Goal: Information Seeking & Learning: Learn about a topic

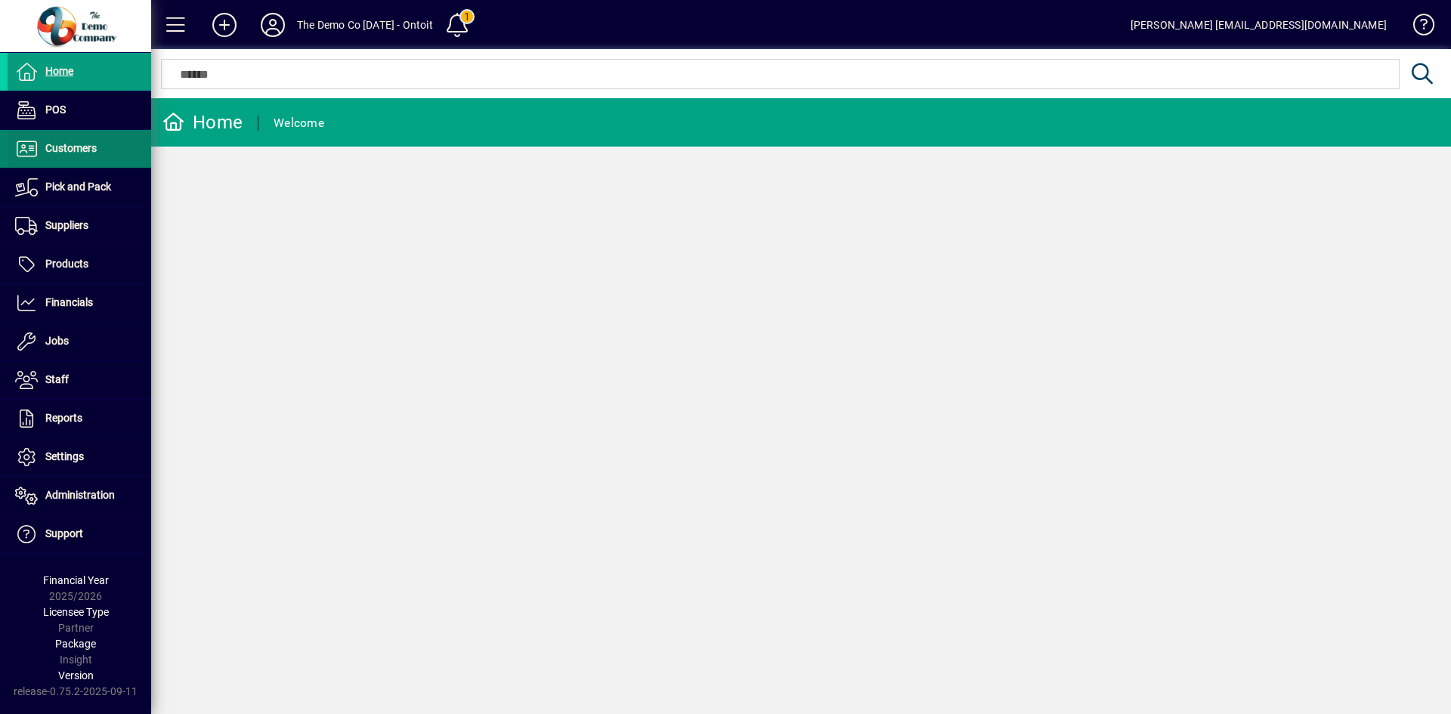
click at [91, 144] on span "Customers" at bounding box center [70, 148] width 51 height 12
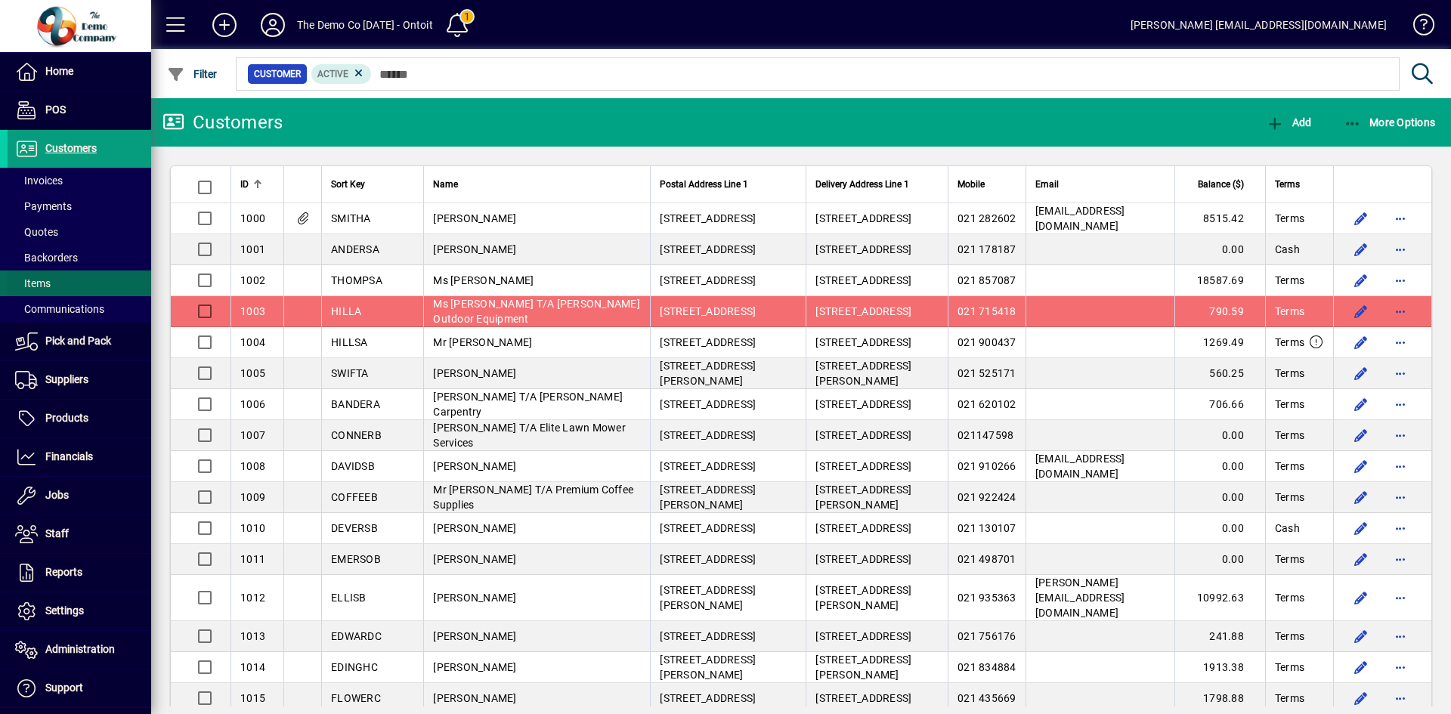
click at [42, 286] on span "Items" at bounding box center [33, 283] width 36 height 12
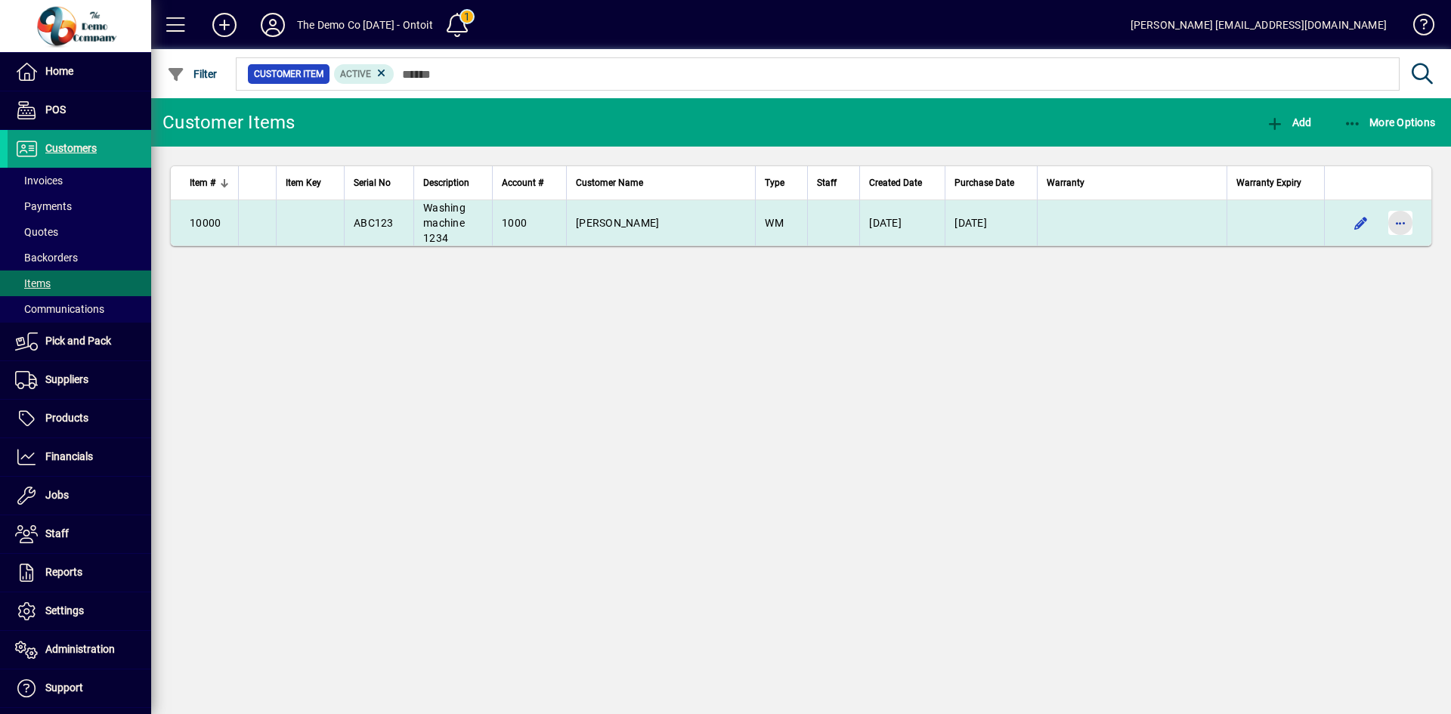
click at [1403, 216] on span "button" at bounding box center [1400, 223] width 36 height 36
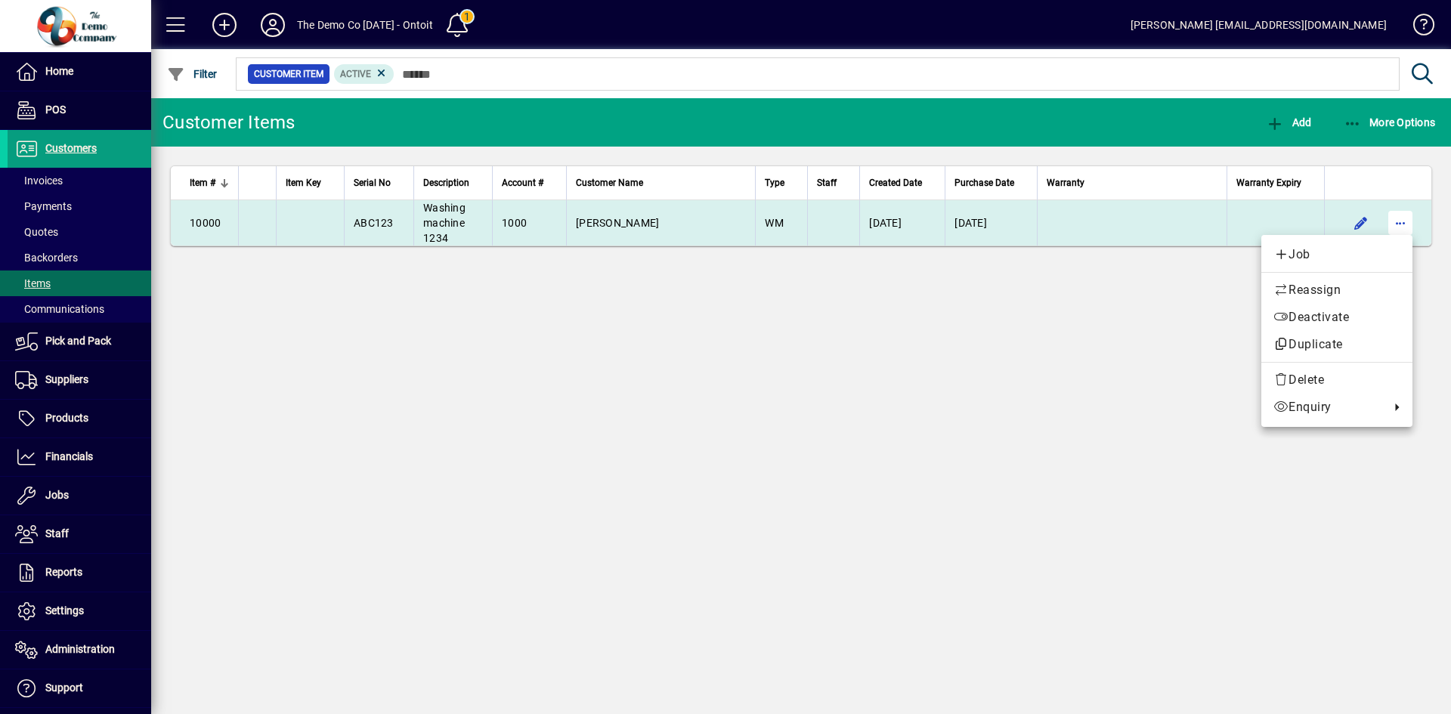
drag, startPoint x: 1404, startPoint y: 217, endPoint x: 1412, endPoint y: 215, distance: 7.9
click at [1405, 217] on div at bounding box center [725, 357] width 1451 height 714
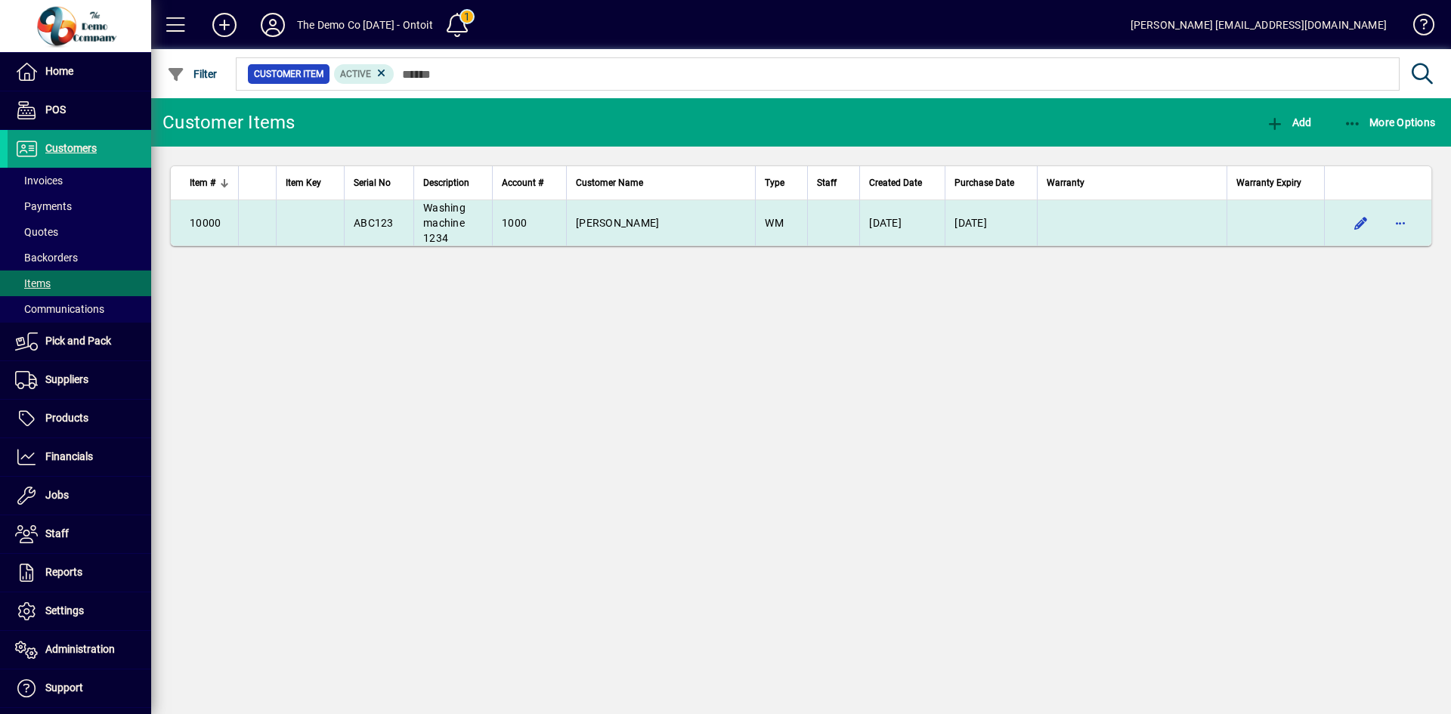
click at [611, 227] on span "[PERSON_NAME]" at bounding box center [617, 223] width 83 height 12
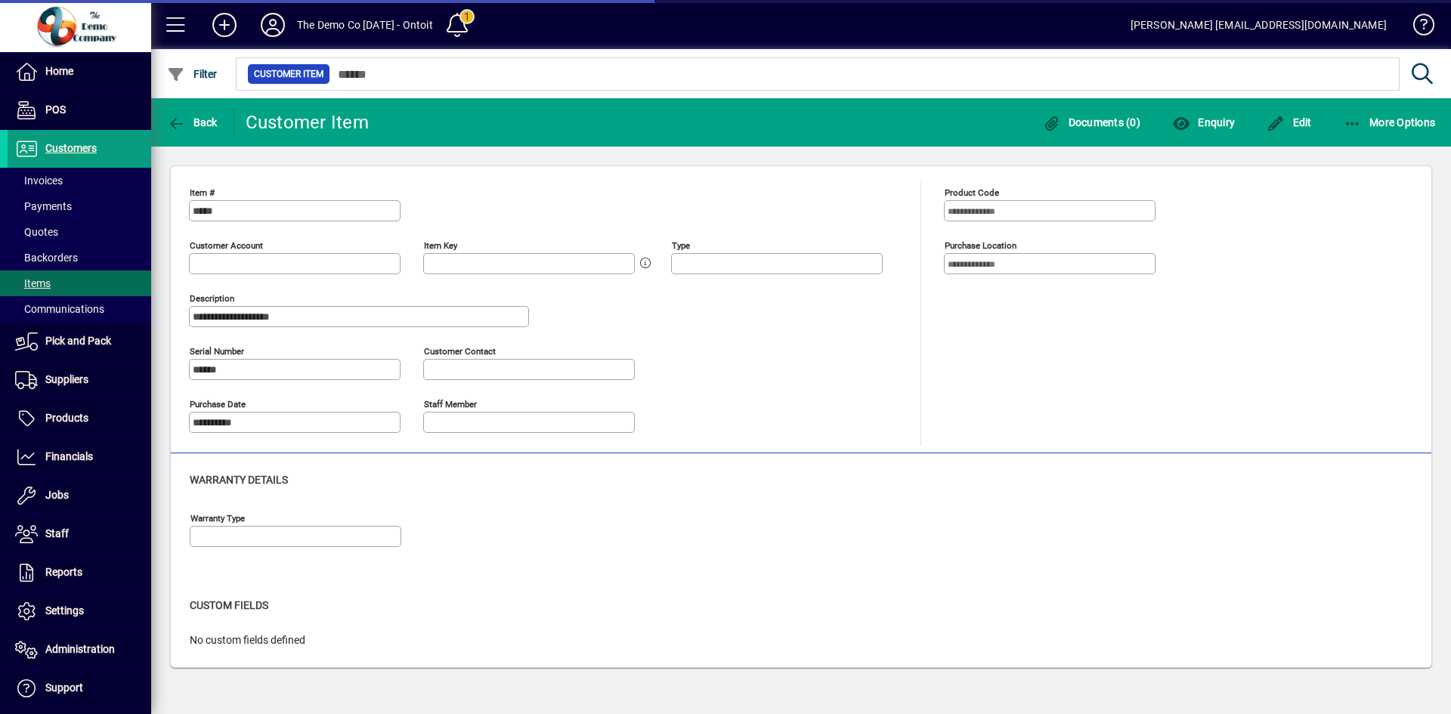
type input "**********"
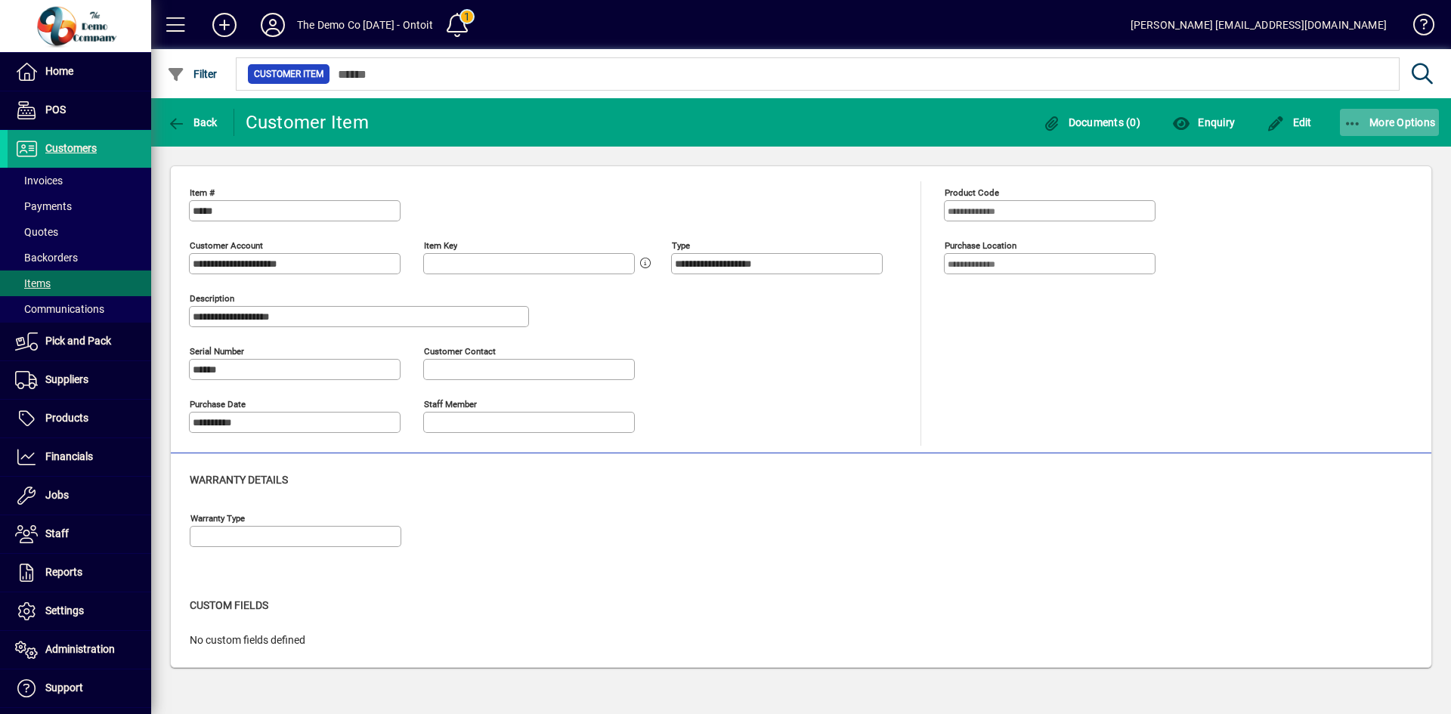
click at [1394, 130] on span "button" at bounding box center [1390, 122] width 100 height 36
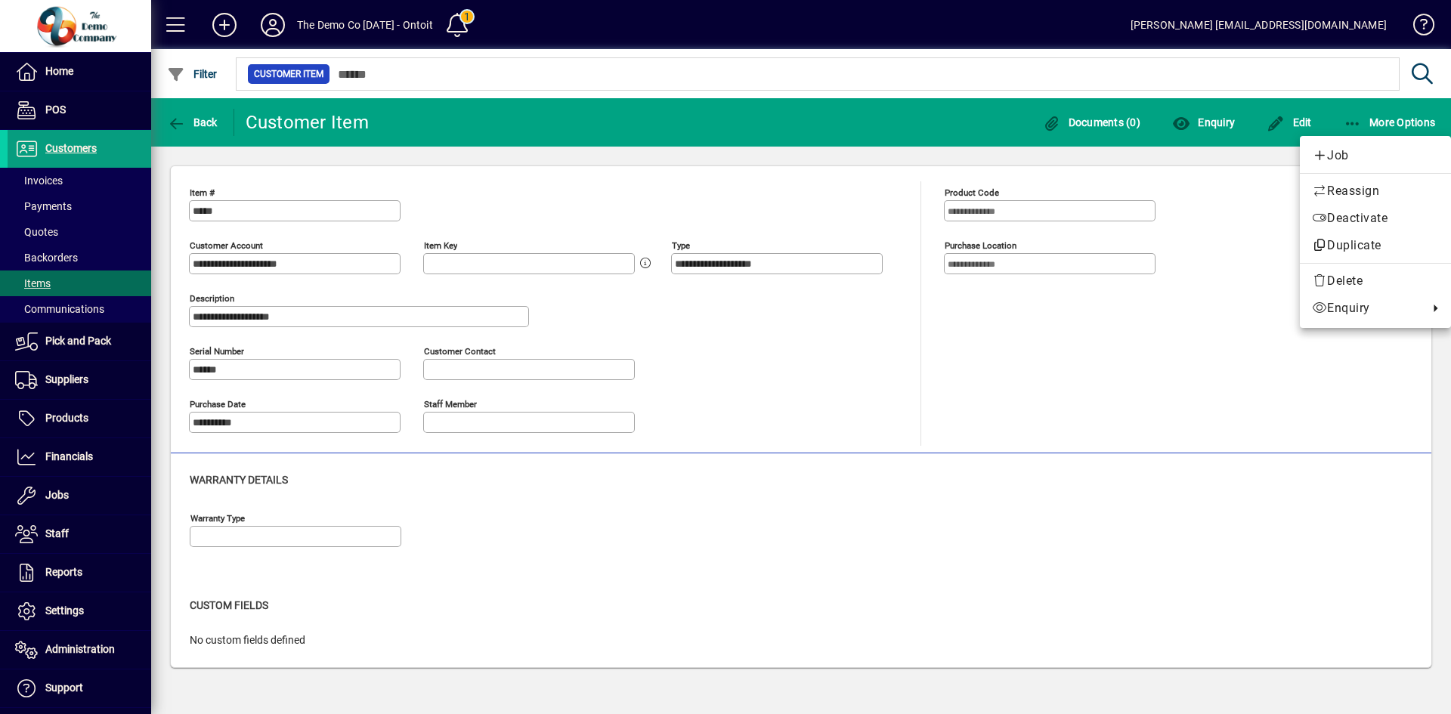
click at [1375, 122] on div at bounding box center [725, 357] width 1451 height 714
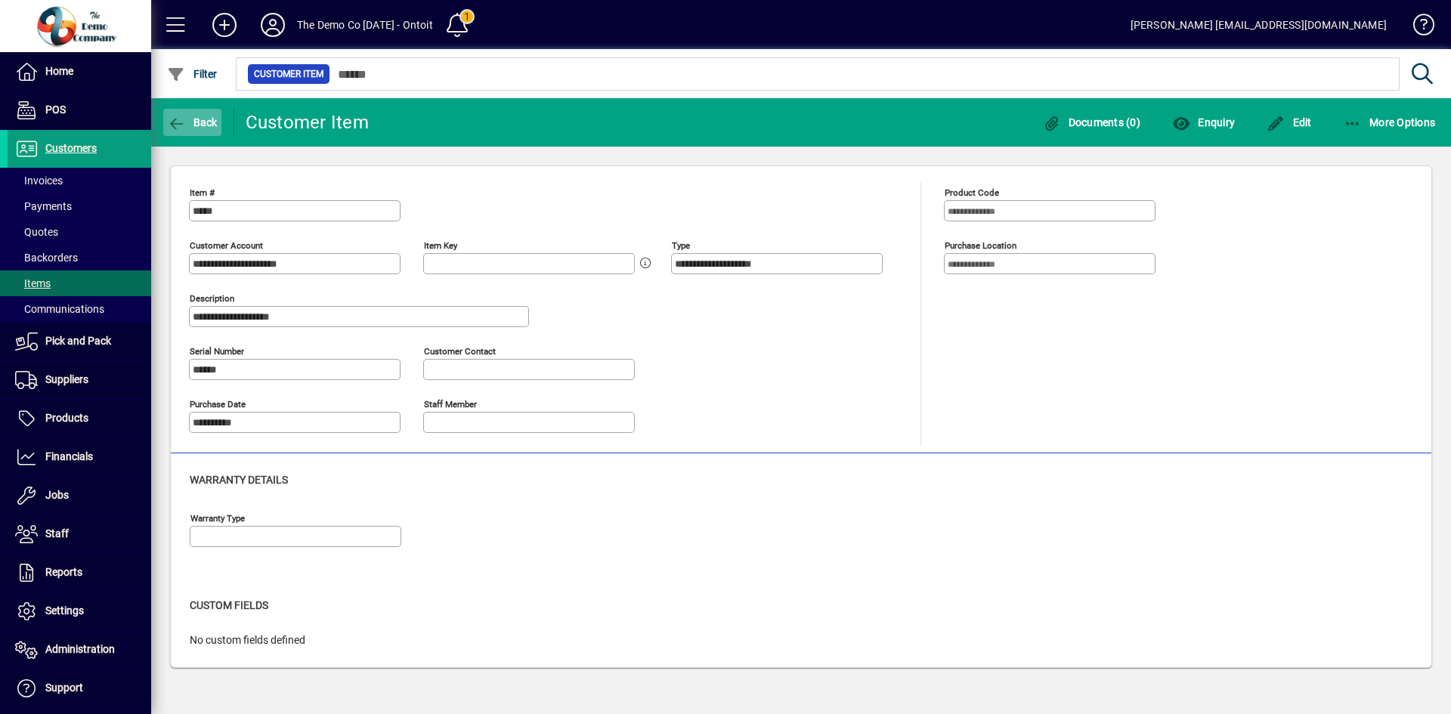
click at [204, 116] on span "Back" at bounding box center [192, 122] width 51 height 12
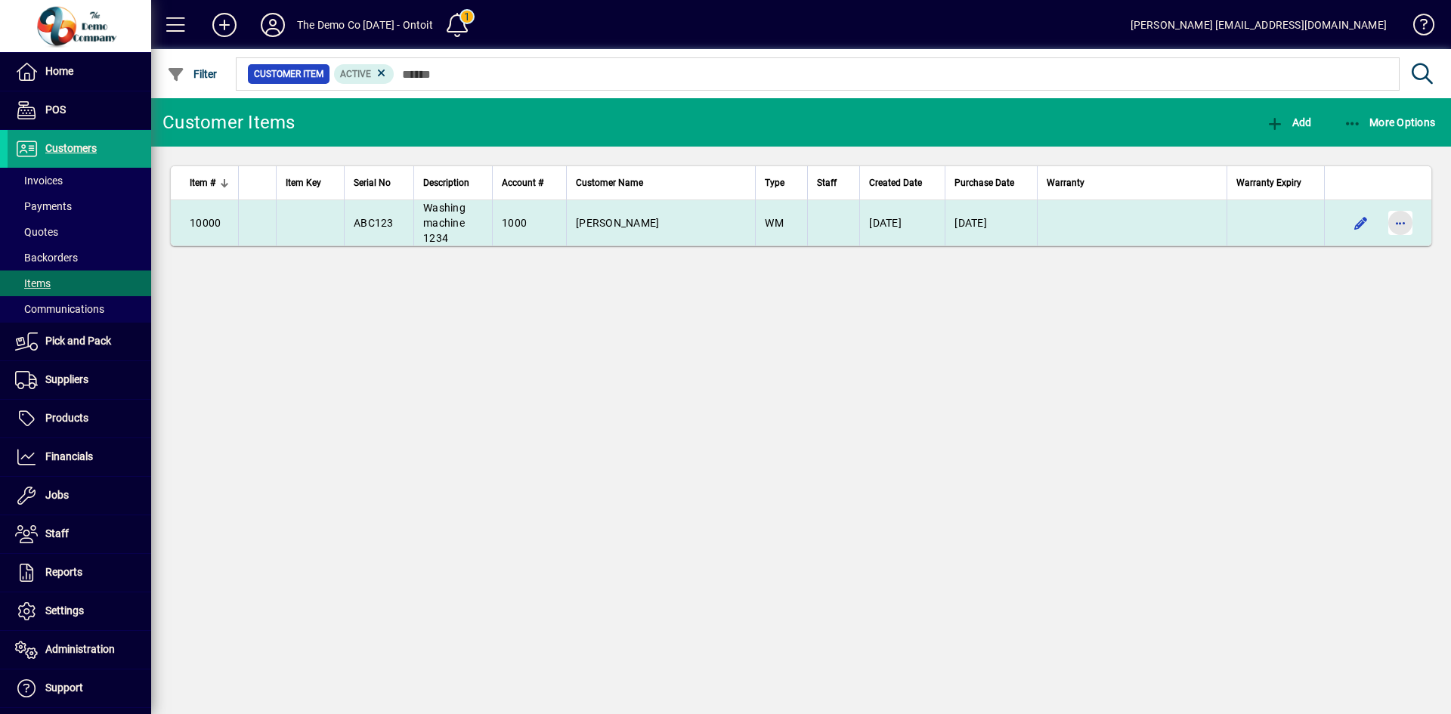
click at [1398, 223] on span "button" at bounding box center [1400, 223] width 36 height 36
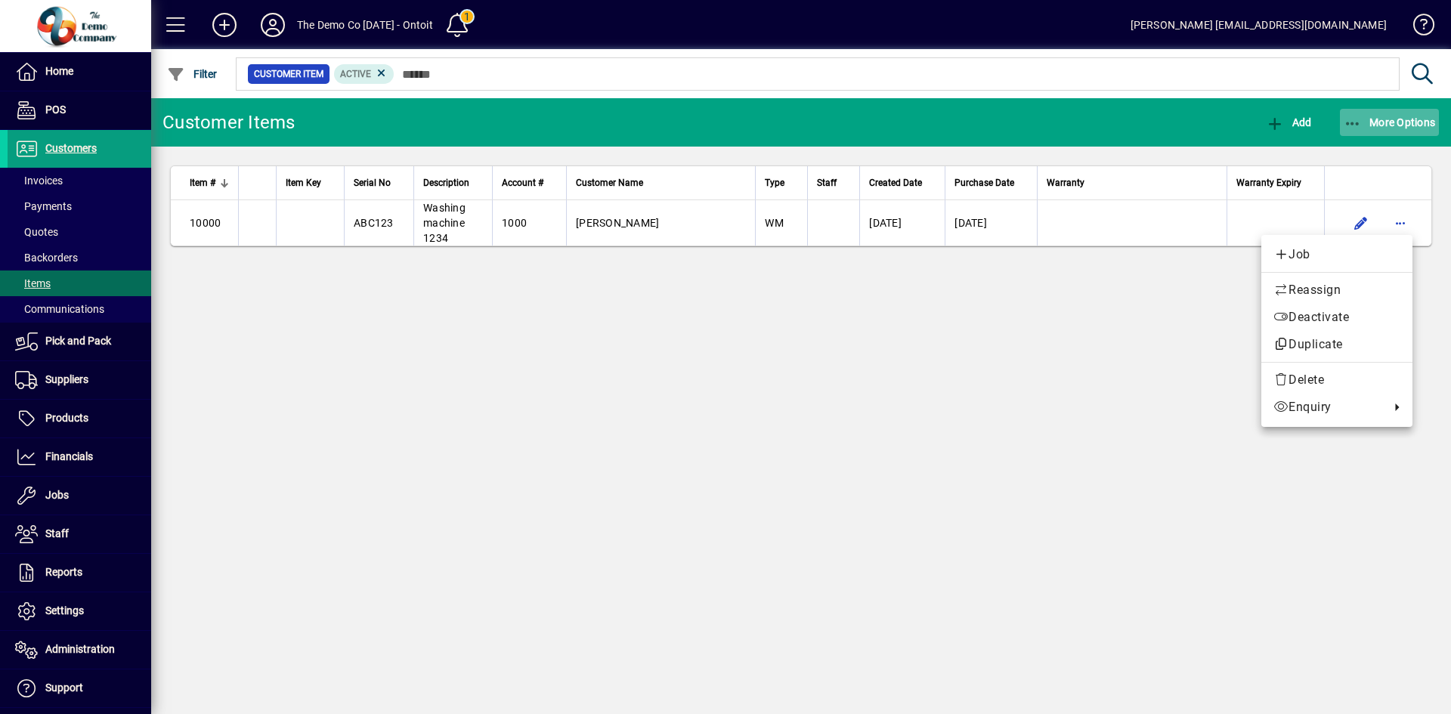
click at [1394, 114] on div at bounding box center [725, 357] width 1451 height 714
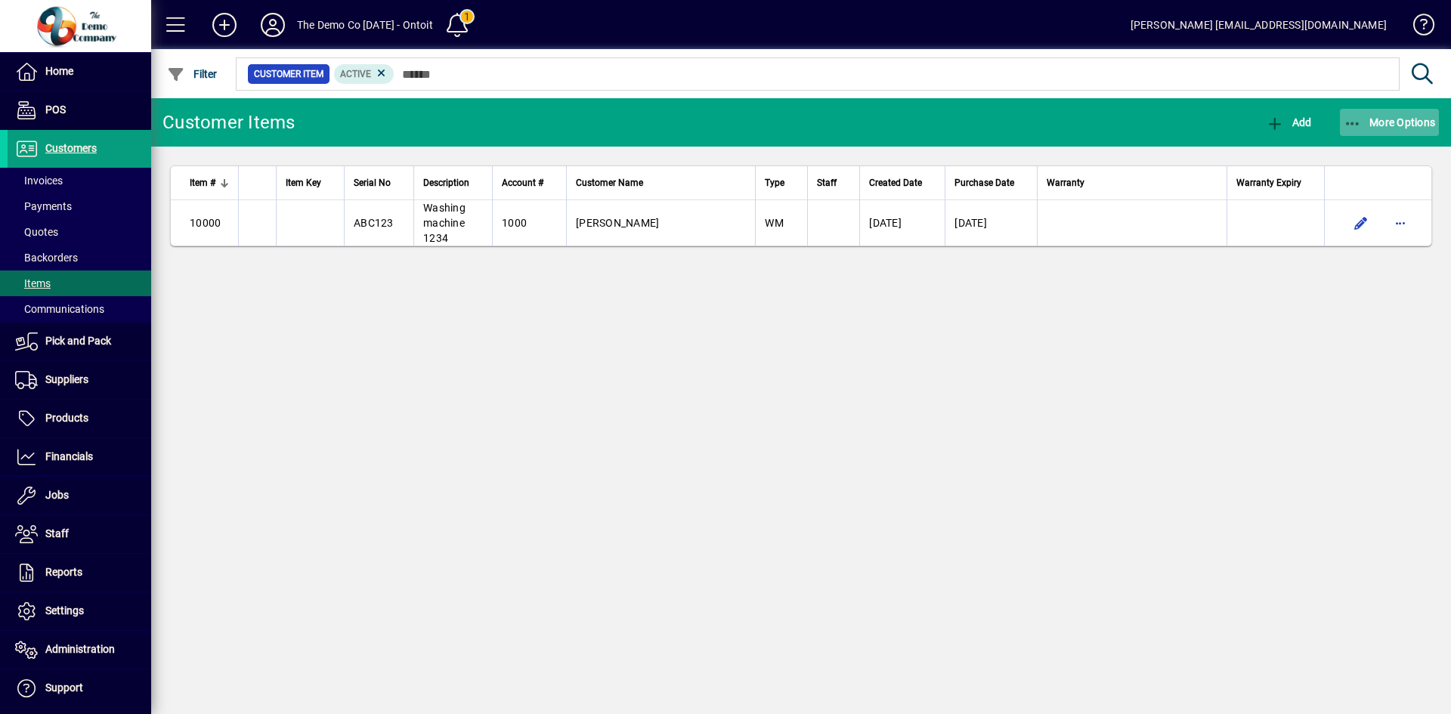
click at [1393, 112] on span "button" at bounding box center [1390, 122] width 100 height 36
click at [1394, 122] on div at bounding box center [725, 357] width 1451 height 714
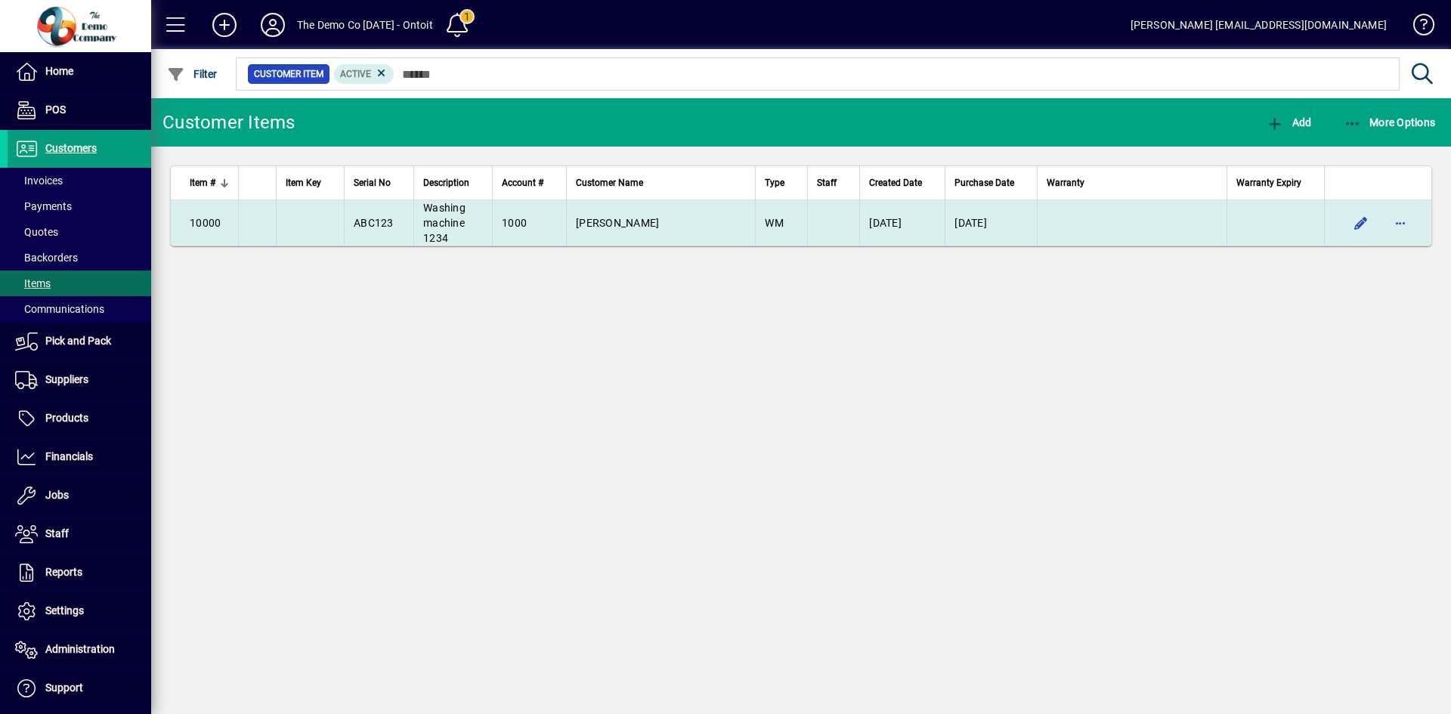
click at [624, 210] on td "[PERSON_NAME]" at bounding box center [660, 222] width 189 height 45
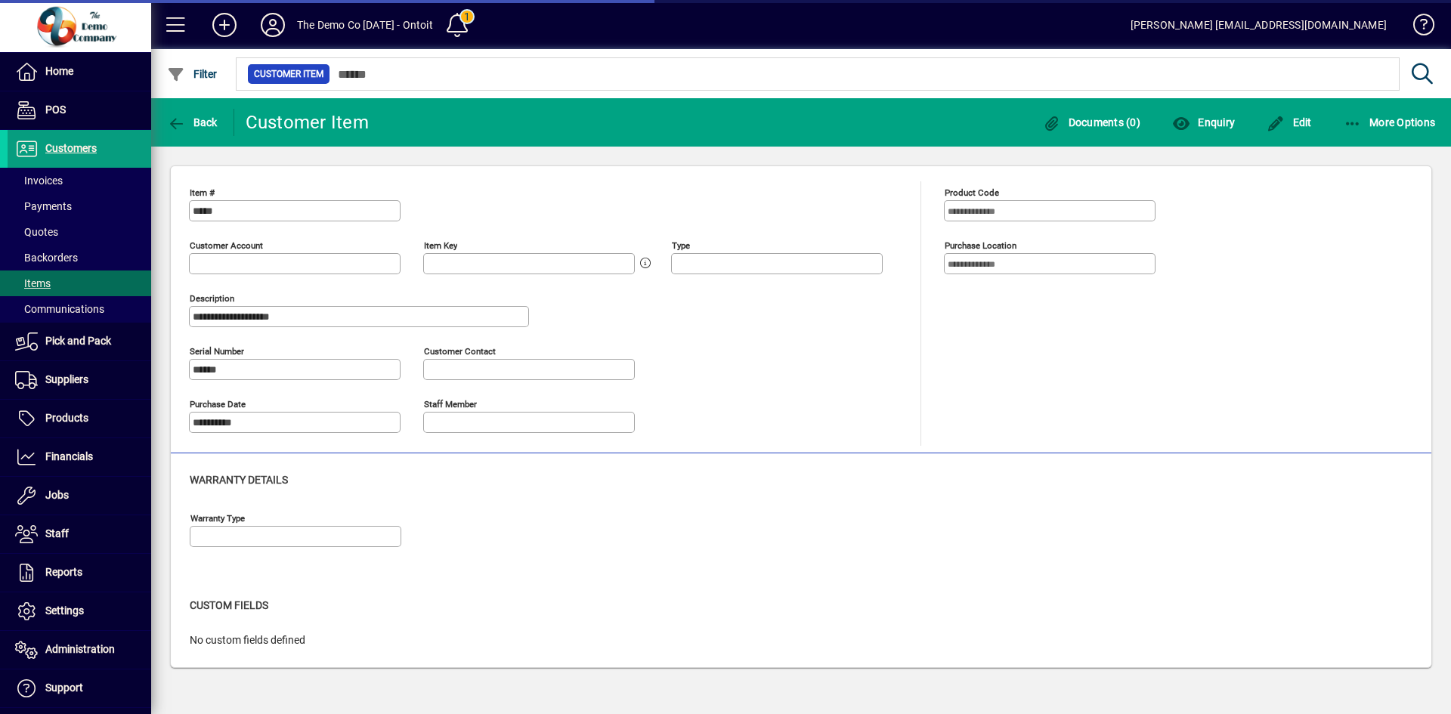
type input "**********"
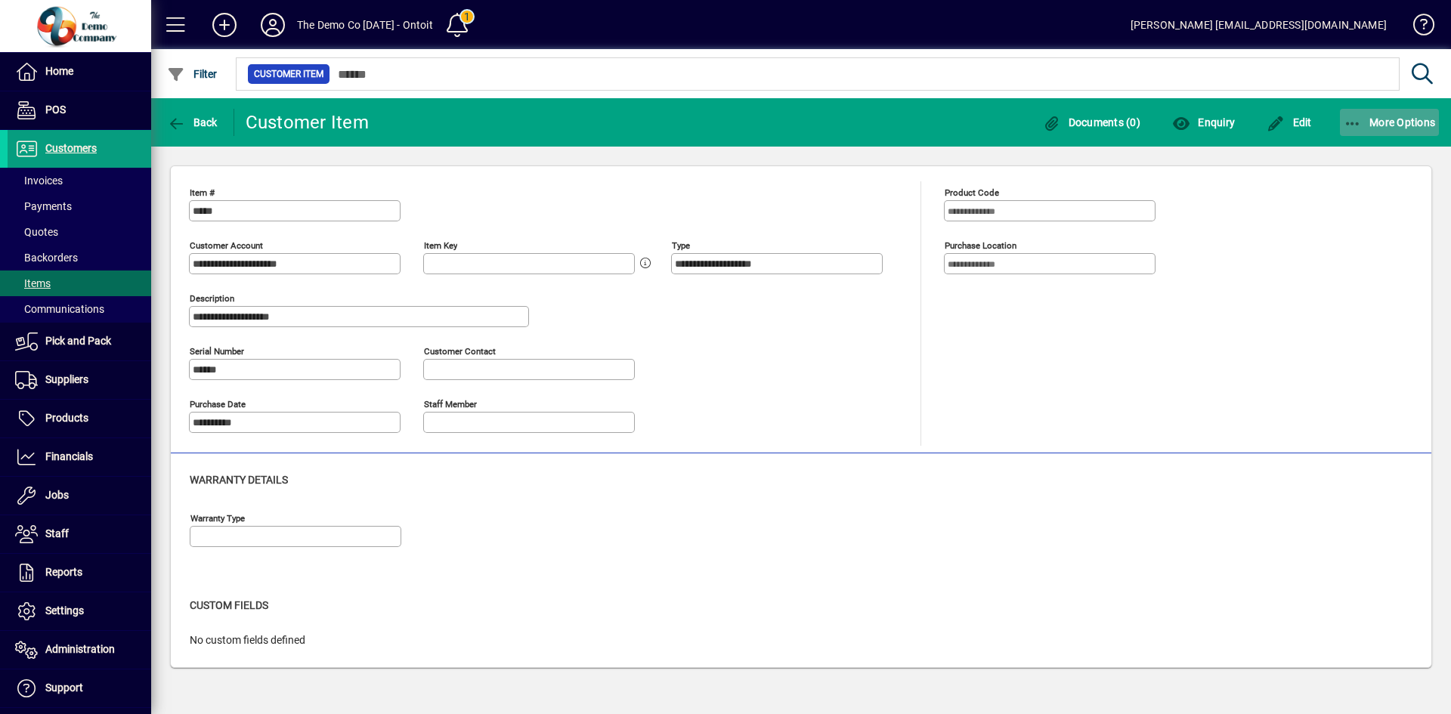
click at [1391, 121] on span "More Options" at bounding box center [1390, 122] width 92 height 12
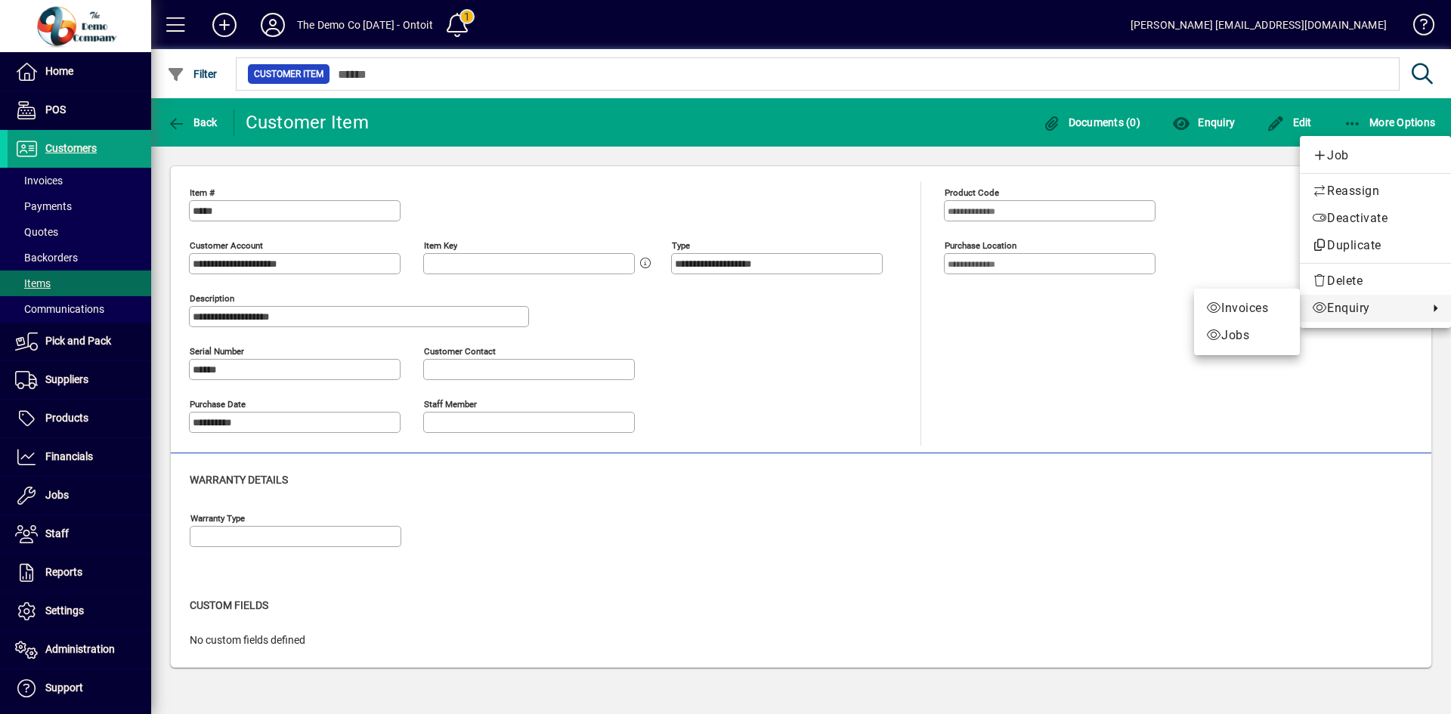
click at [1224, 336] on span "Jobs" at bounding box center [1247, 336] width 82 height 18
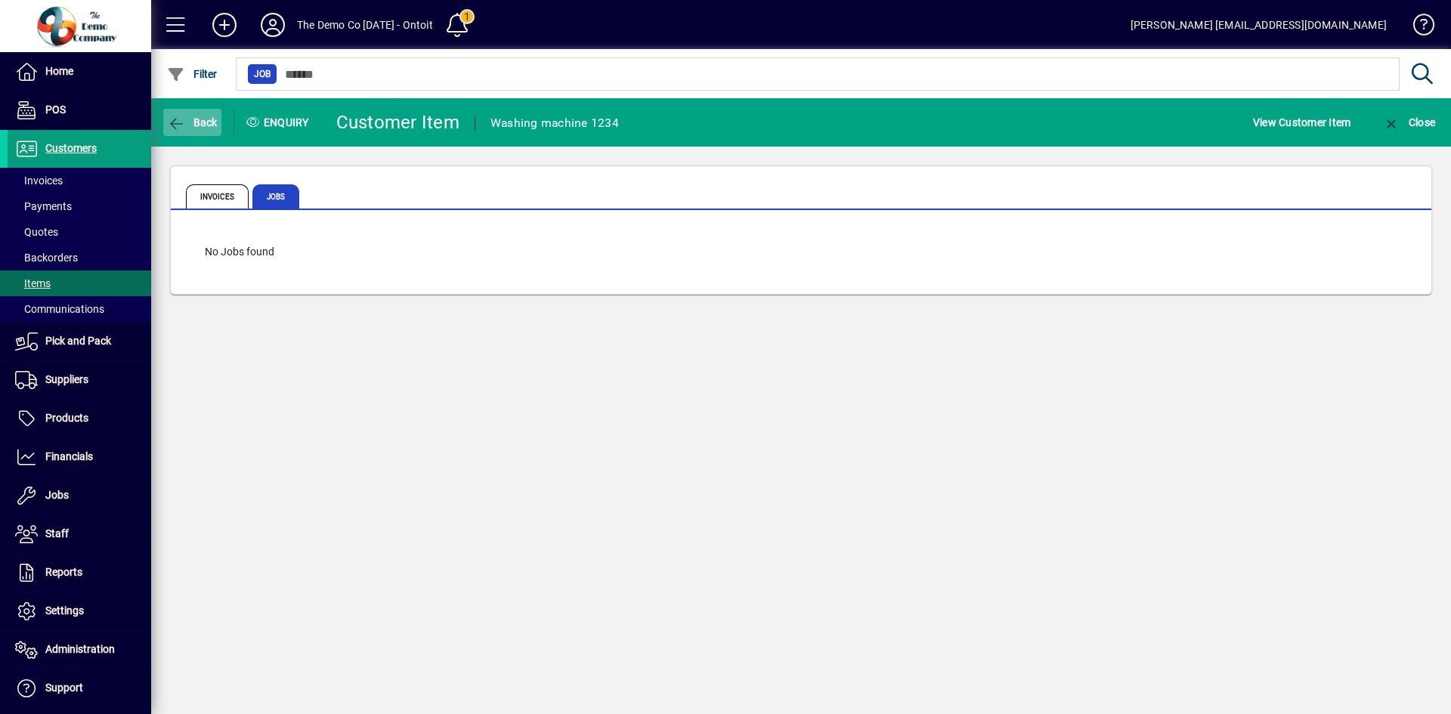
click at [193, 116] on span "Back" at bounding box center [192, 122] width 51 height 12
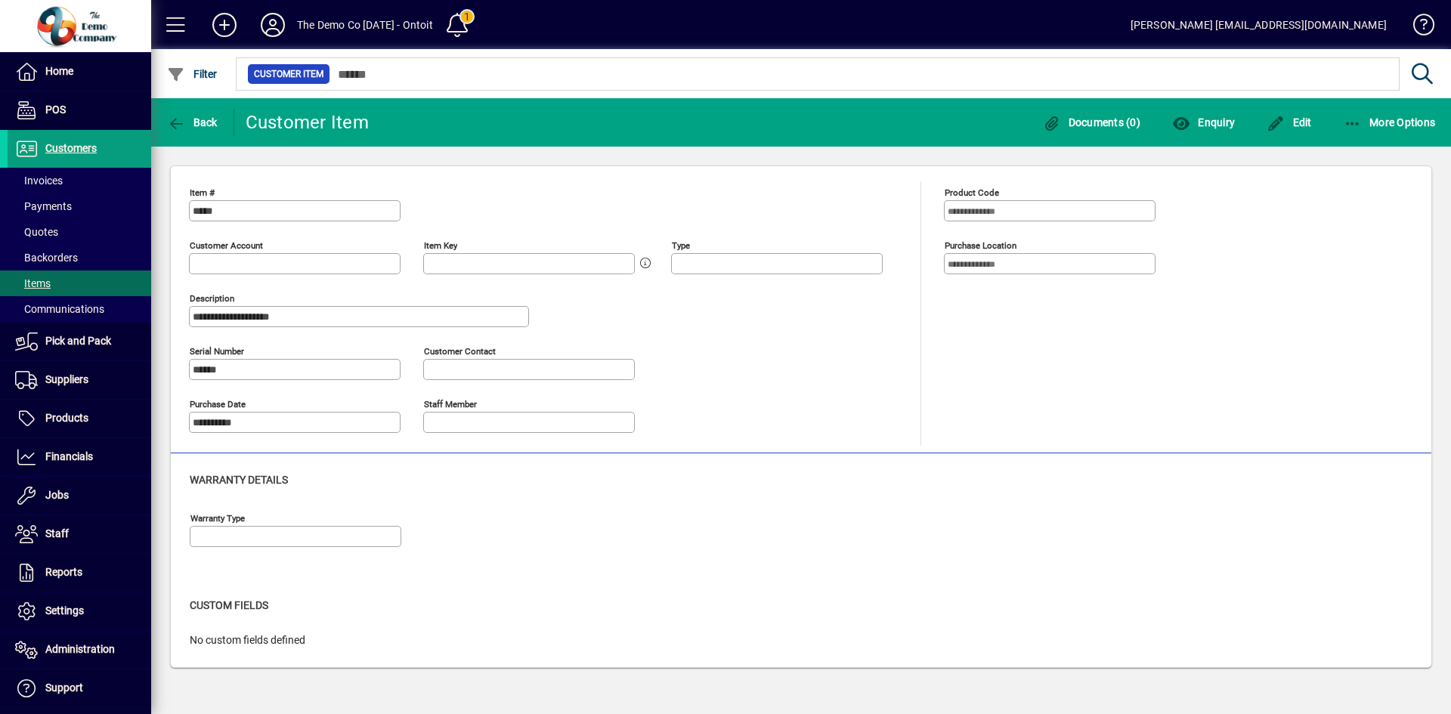
type input "**********"
click at [61, 500] on span "Jobs" at bounding box center [56, 495] width 23 height 12
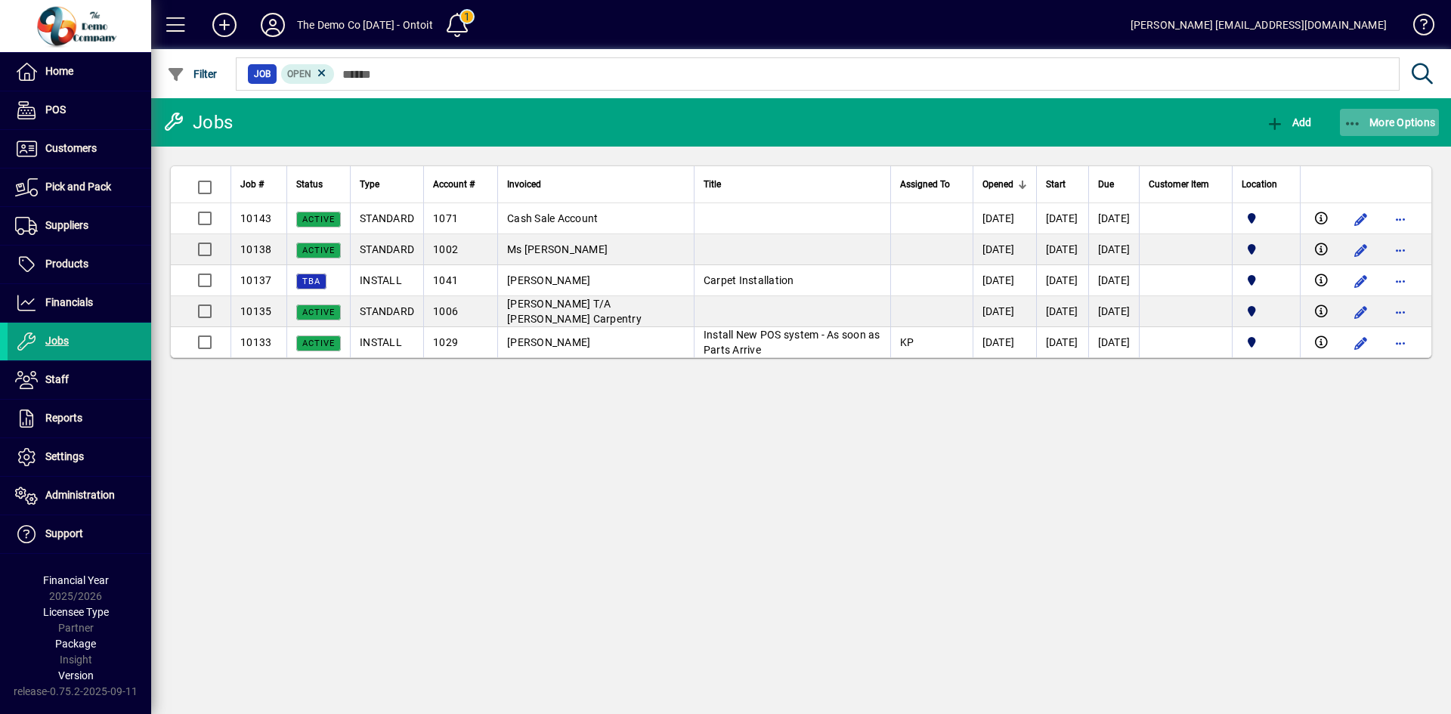
click at [1379, 125] on span "More Options" at bounding box center [1390, 122] width 92 height 12
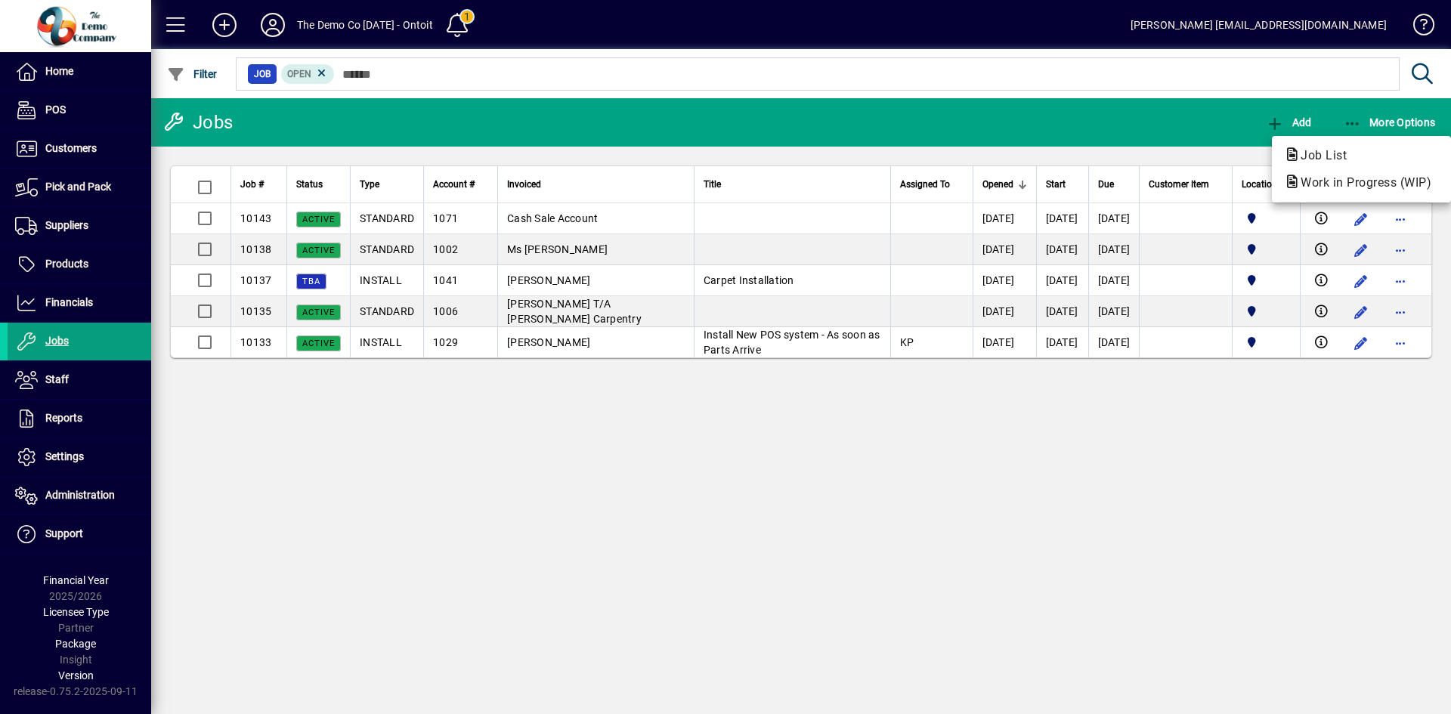
click at [1394, 122] on div at bounding box center [725, 357] width 1451 height 714
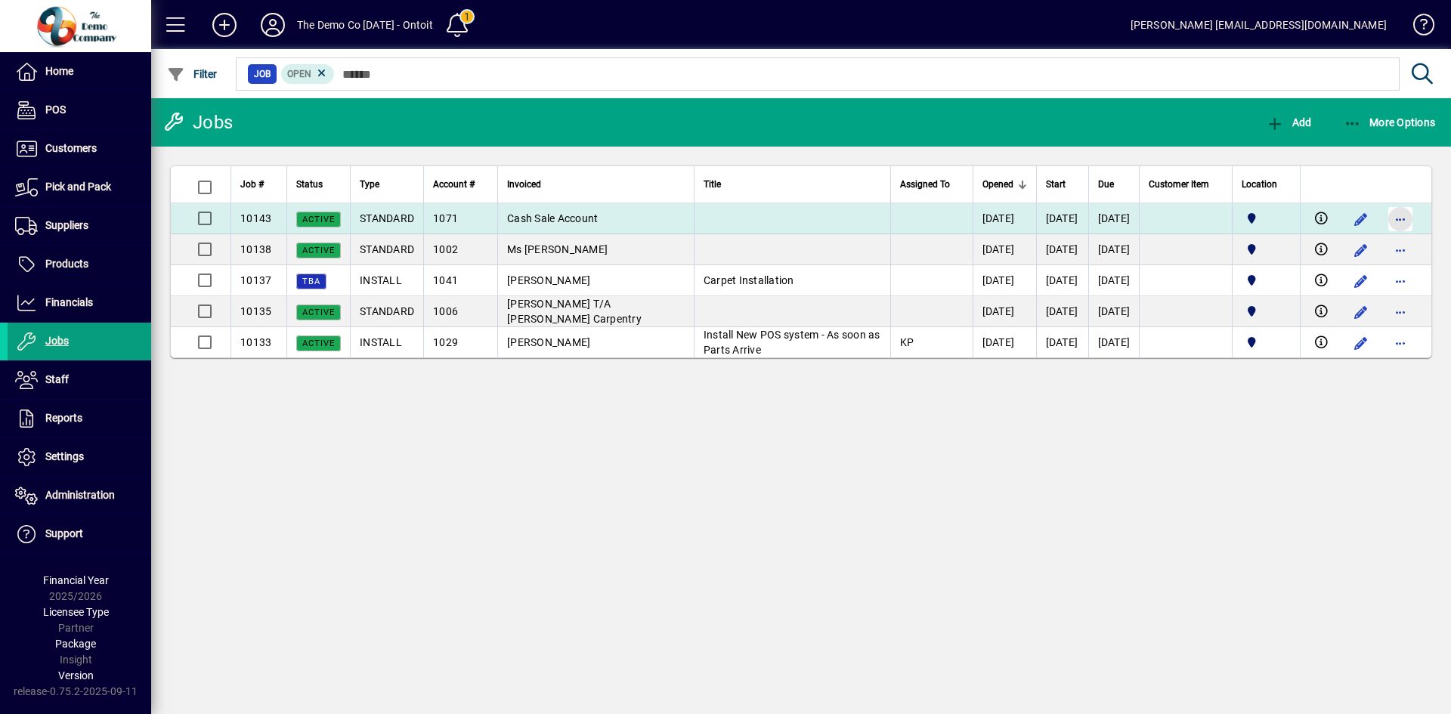
click at [1419, 218] on span "button" at bounding box center [1400, 219] width 36 height 36
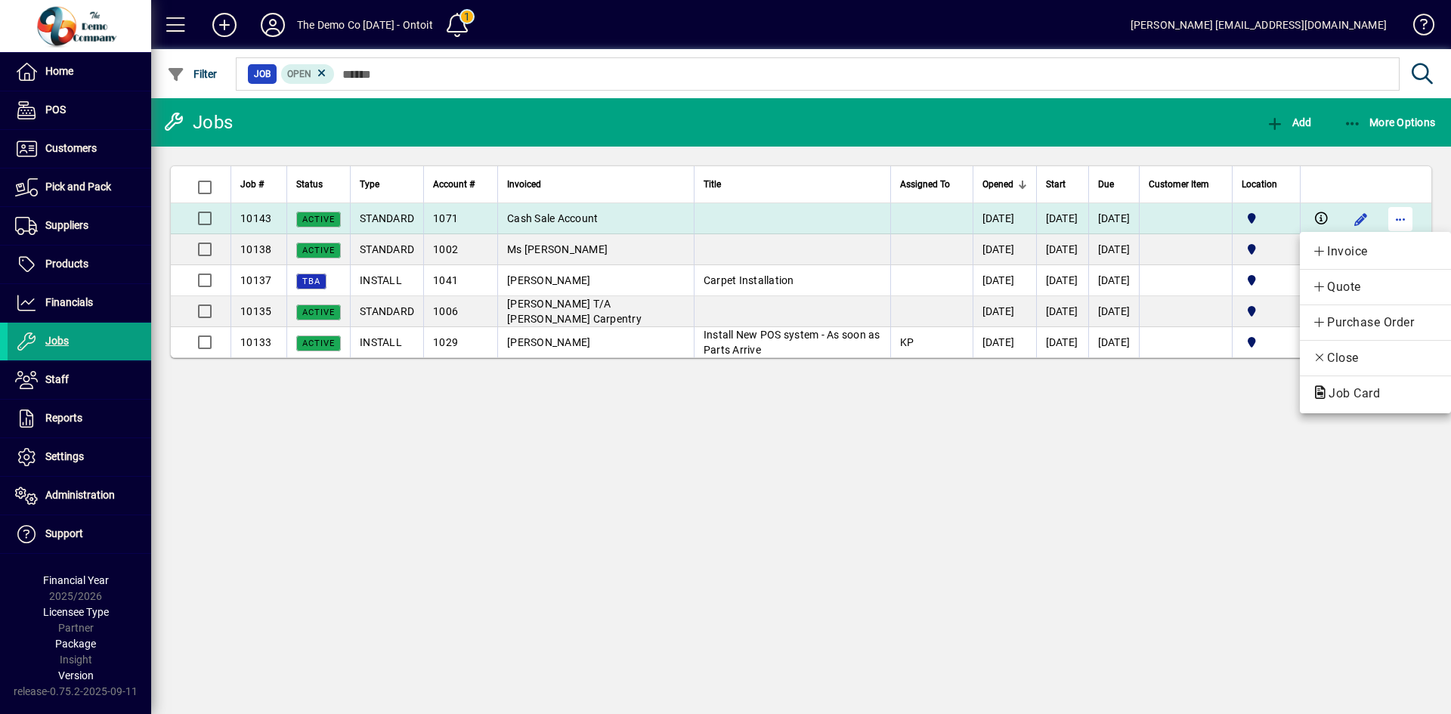
click at [1444, 218] on div at bounding box center [725, 357] width 1451 height 714
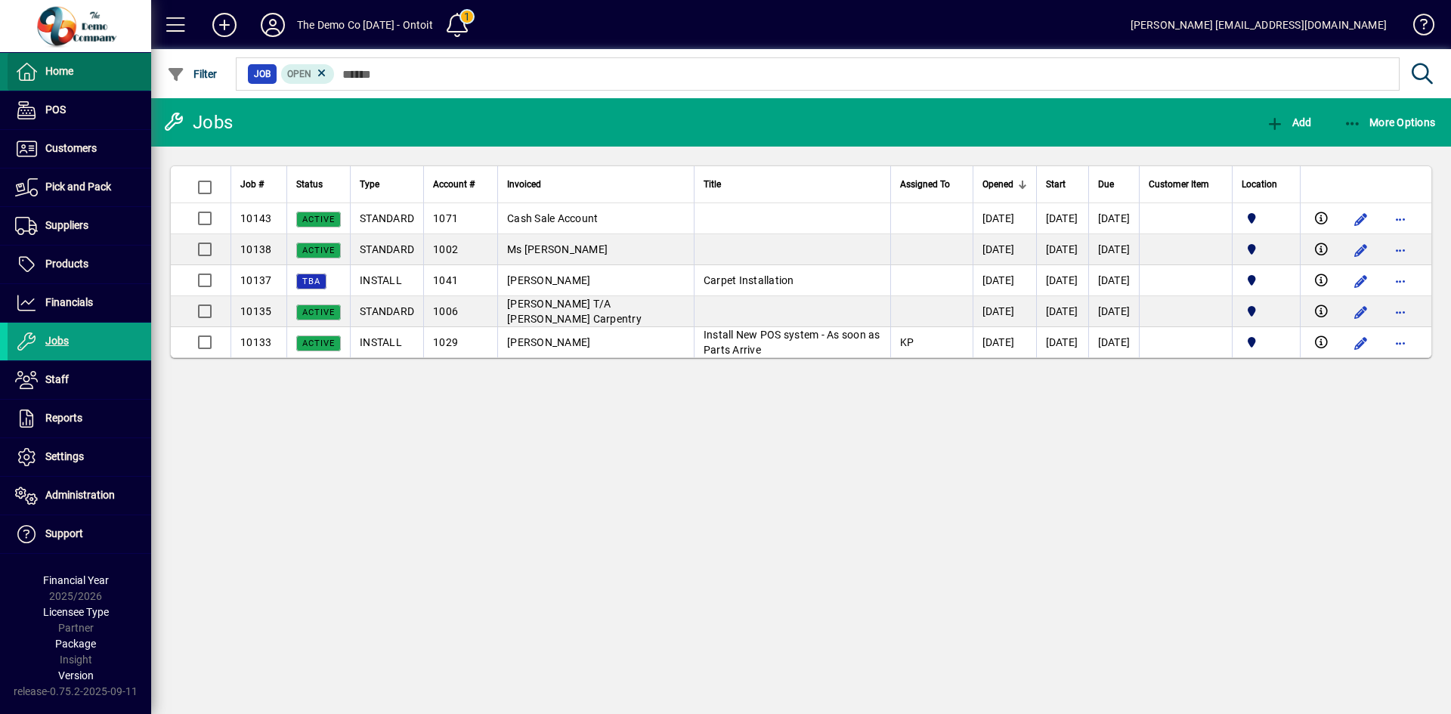
click at [75, 71] on span at bounding box center [80, 72] width 144 height 36
